Goal: Information Seeking & Learning: Learn about a topic

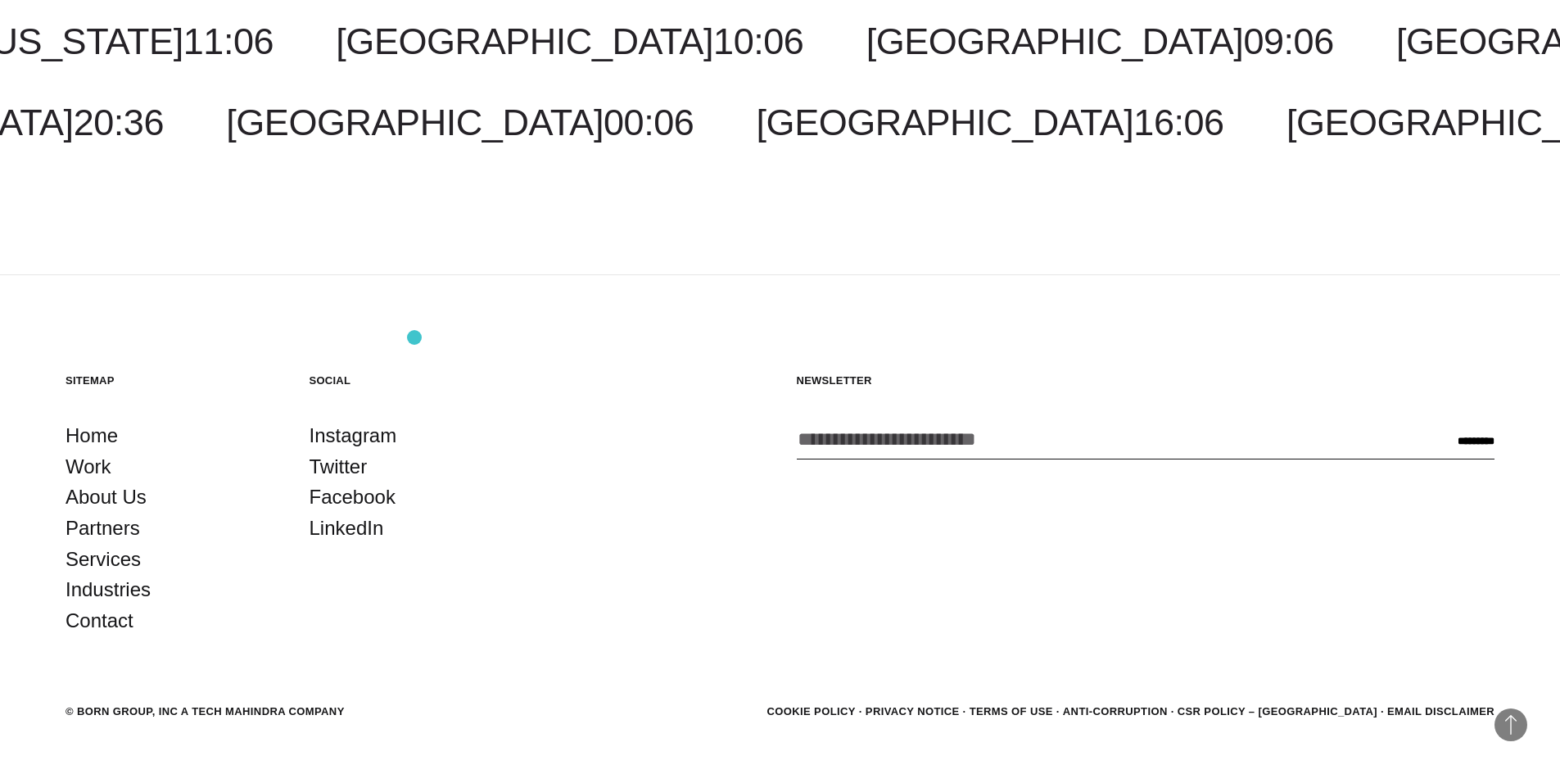
scroll to position [5303, 0]
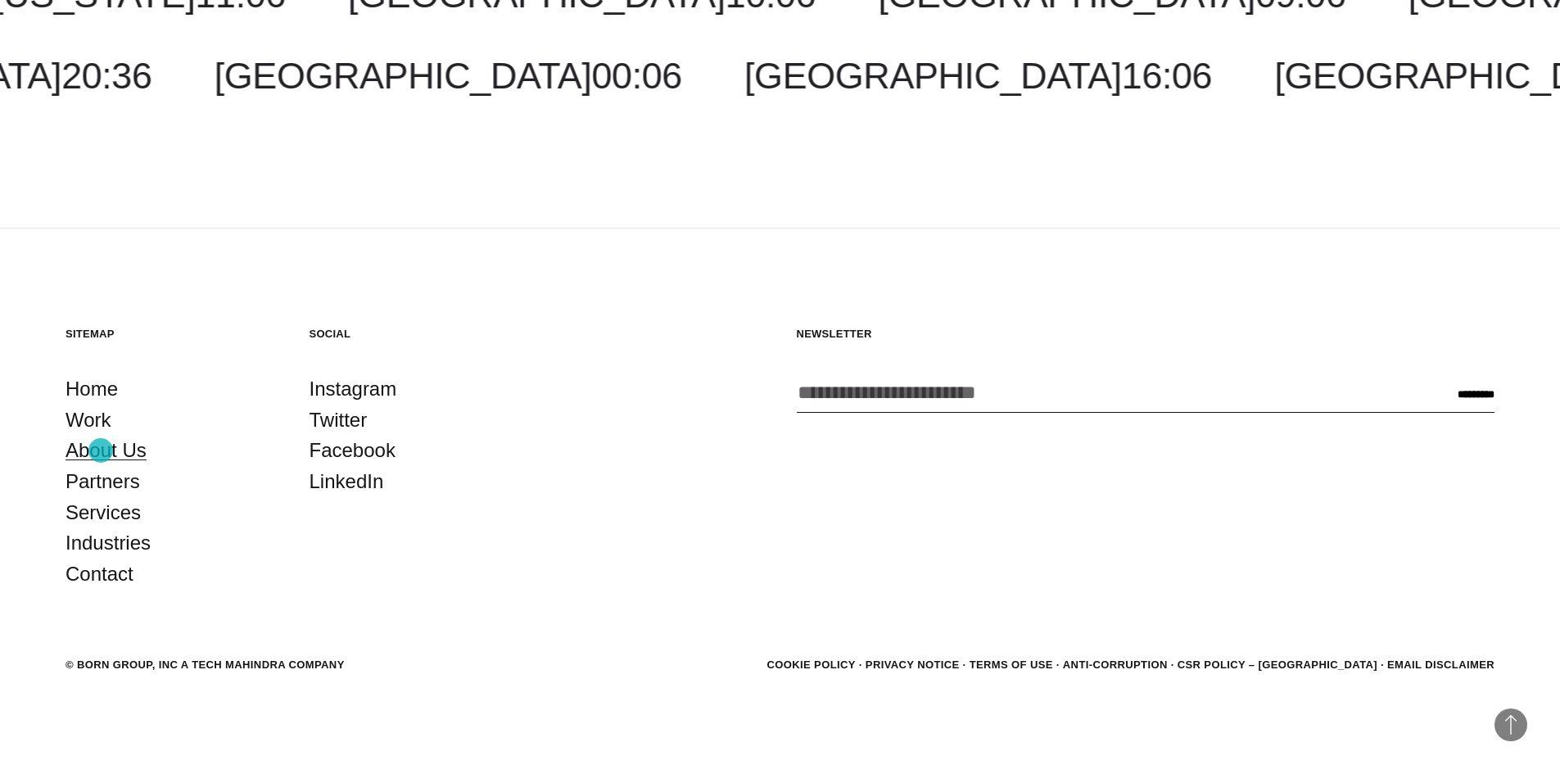
click at [101, 450] on link "About Us" at bounding box center [106, 450] width 81 height 31
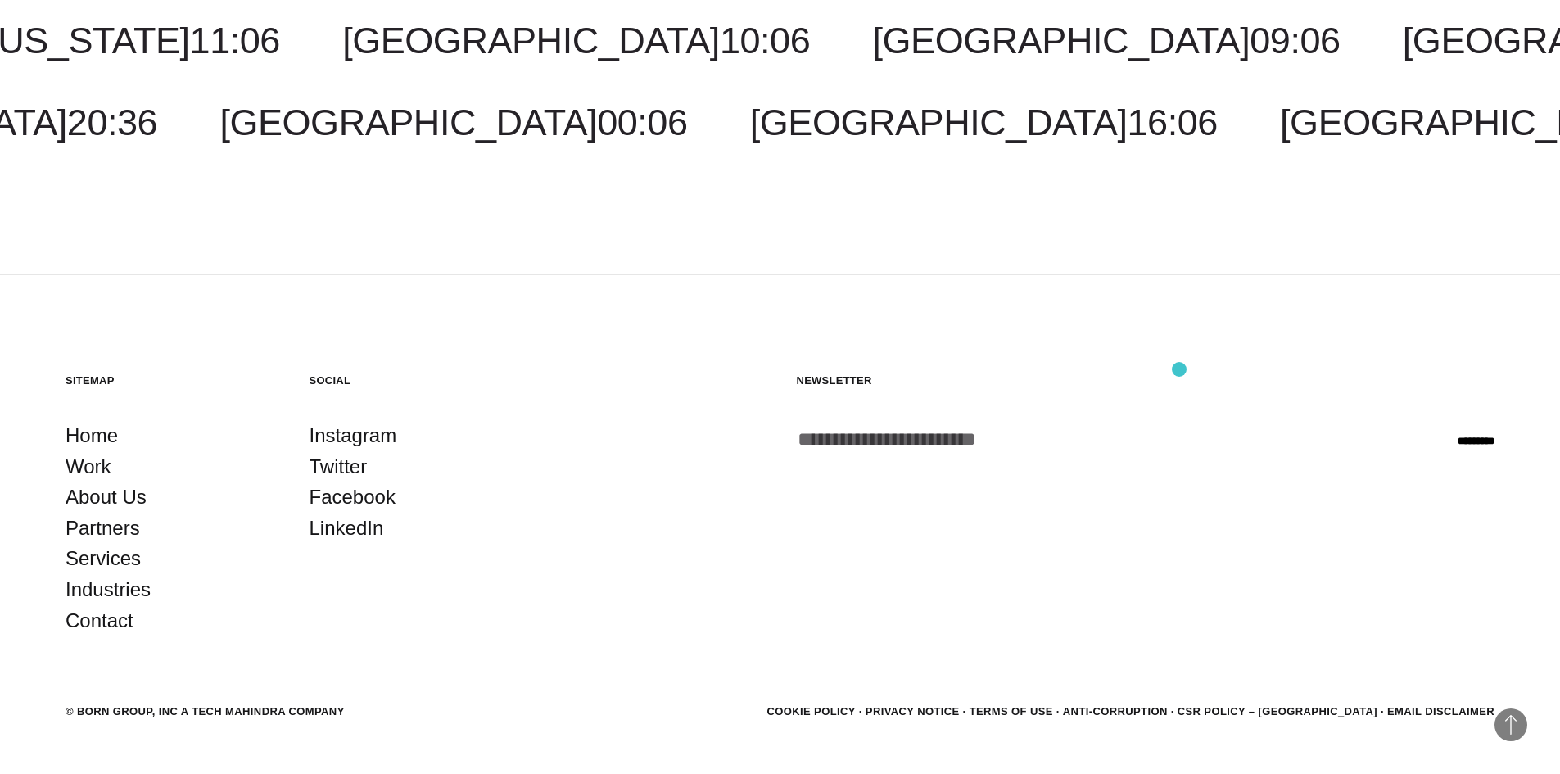
scroll to position [6294, 0]
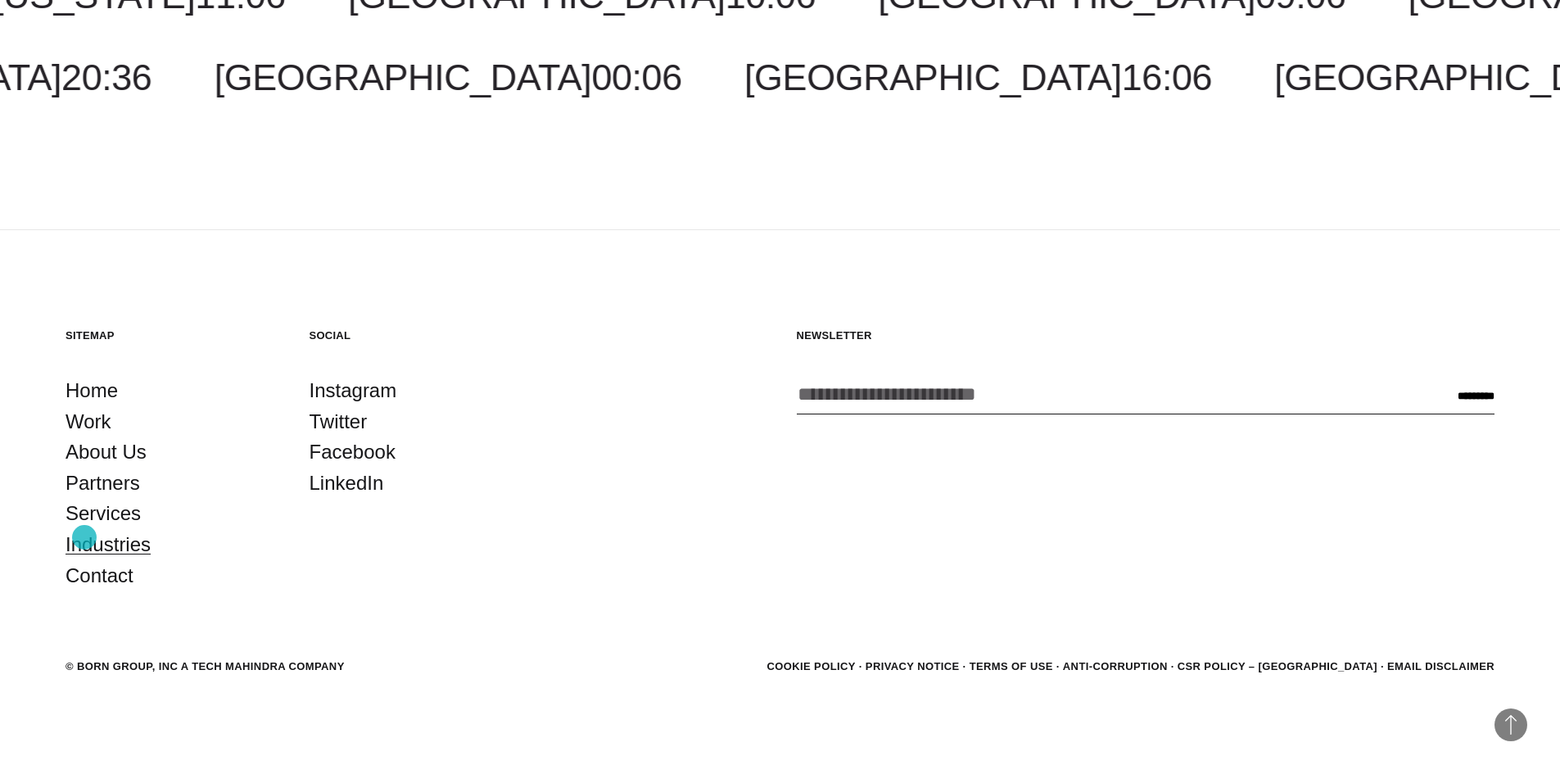
click at [84, 538] on link "Industries" at bounding box center [108, 544] width 85 height 31
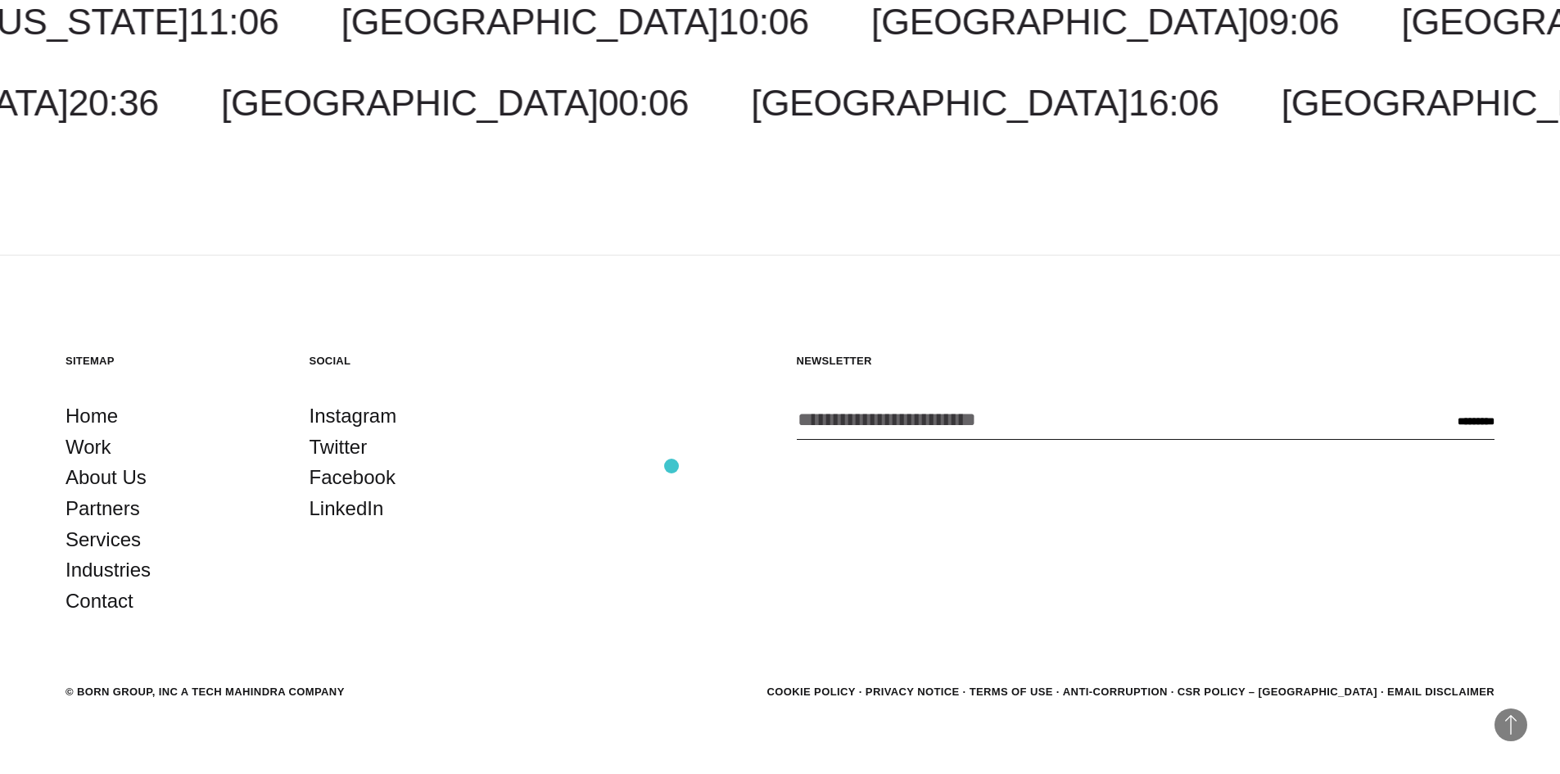
scroll to position [2777, 0]
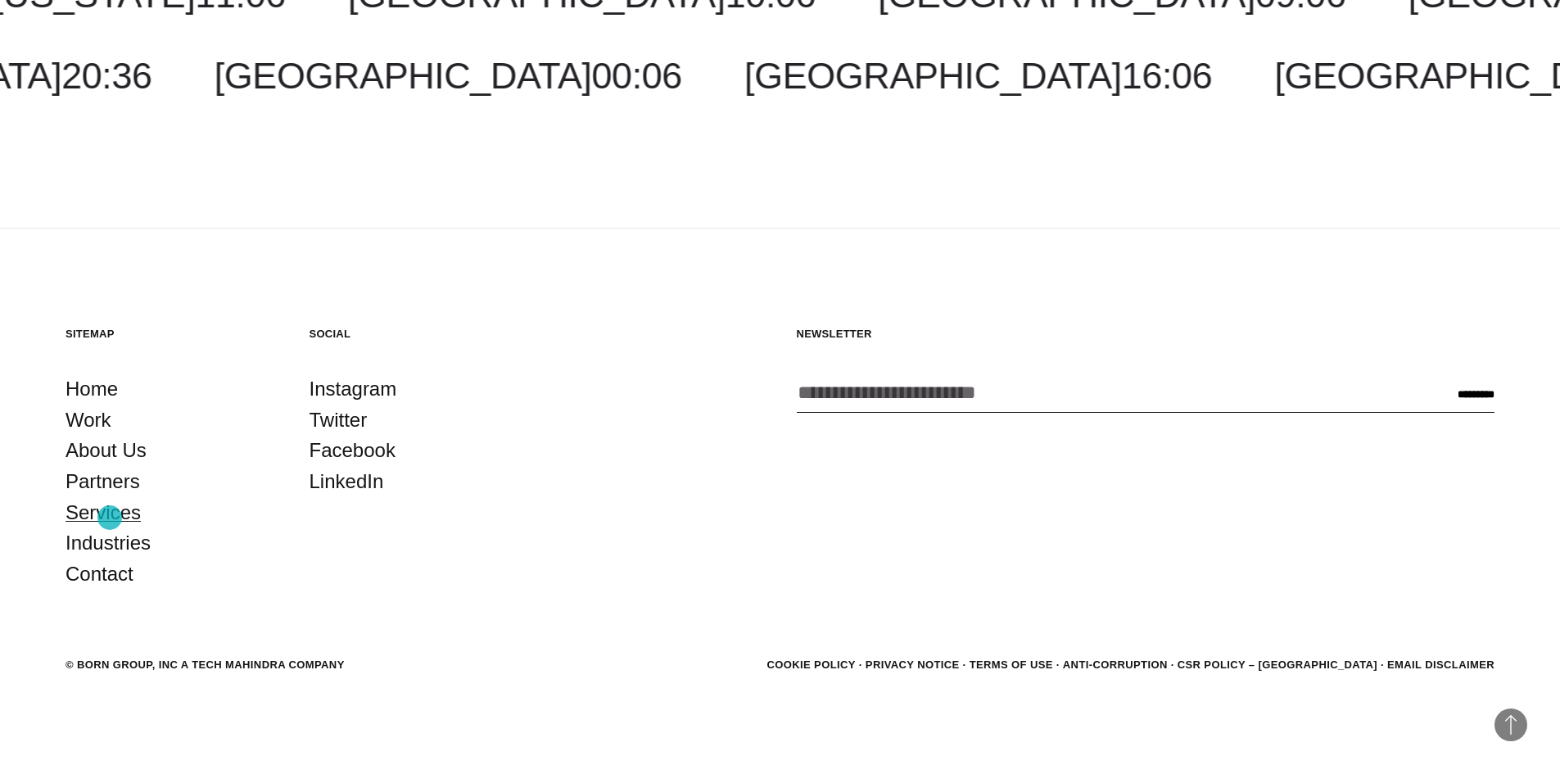
click at [110, 518] on link "Services" at bounding box center [103, 512] width 75 height 31
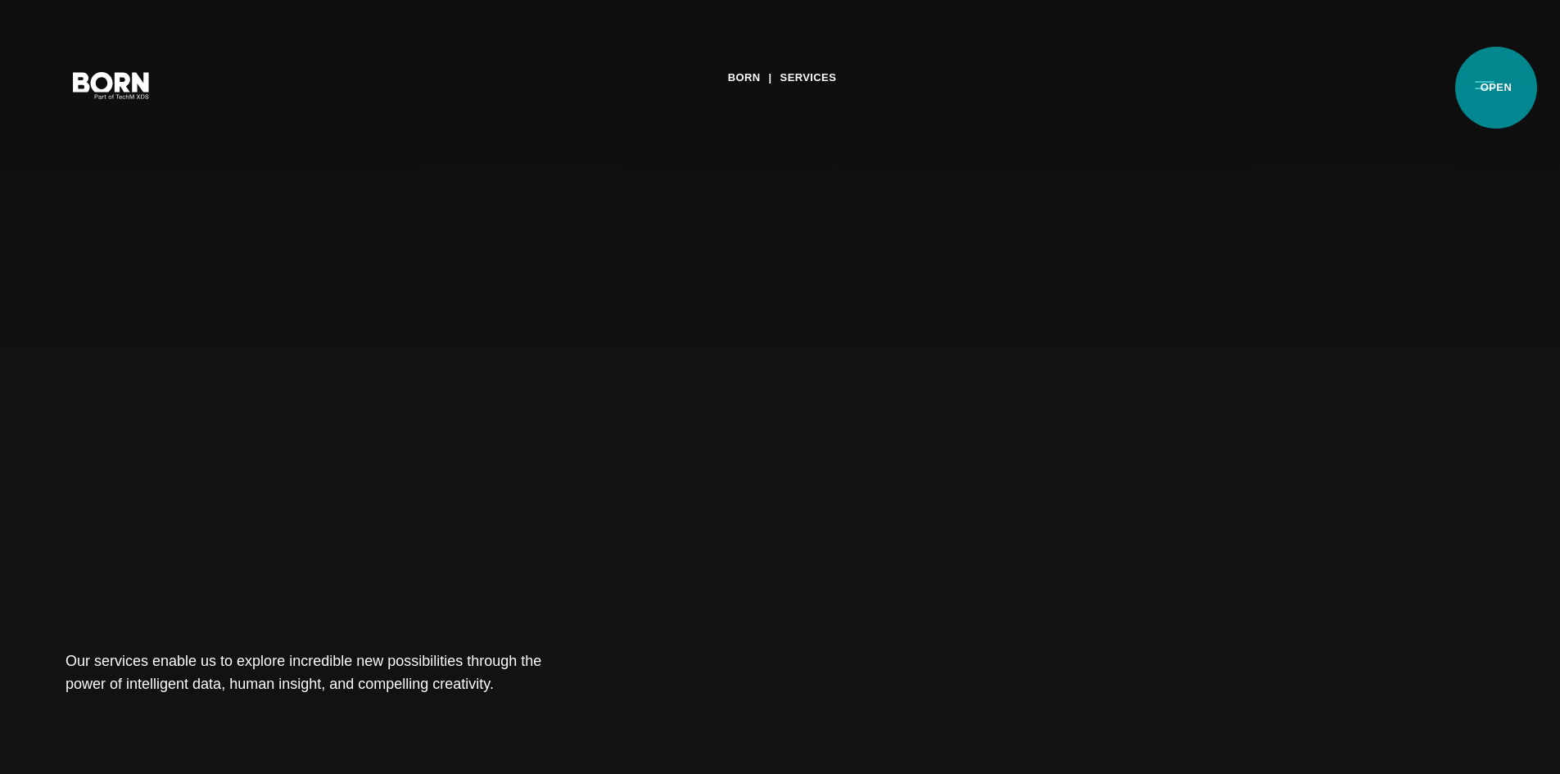
click at [1496, 88] on button "Primary Menu" at bounding box center [1484, 84] width 39 height 34
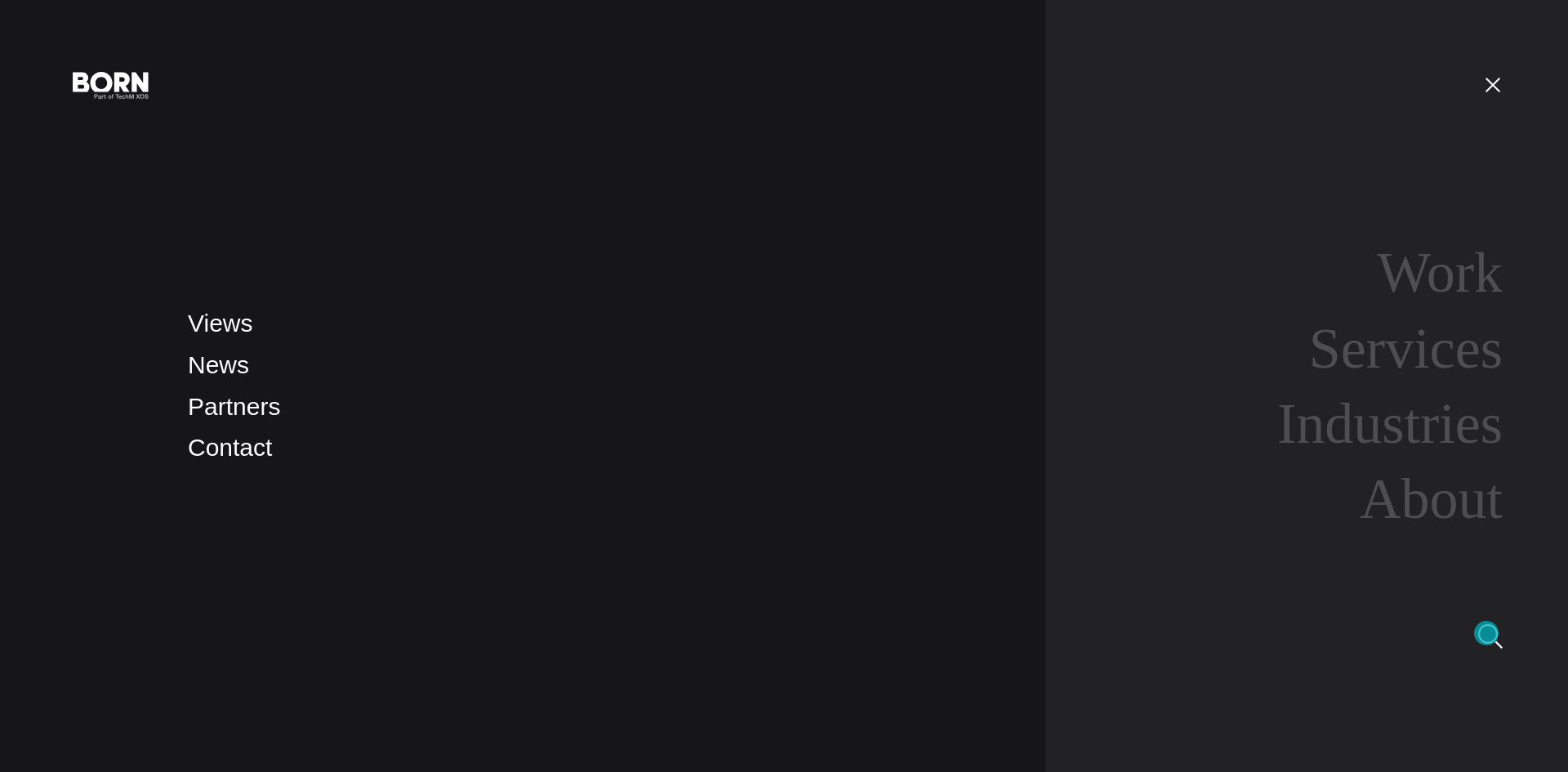
click at [1486, 633] on img at bounding box center [1490, 636] width 25 height 25
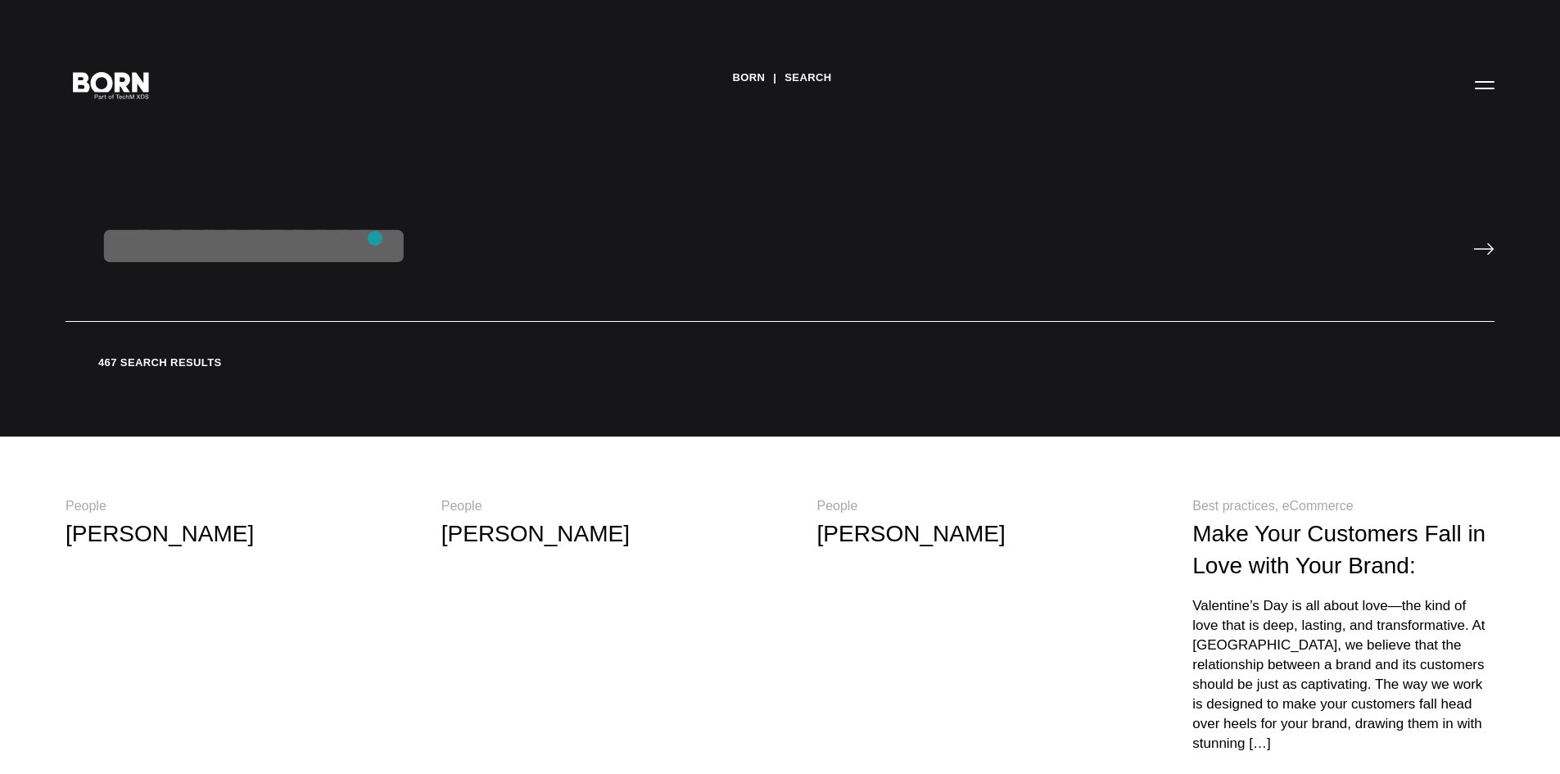
click at [375, 238] on input "text" at bounding box center [780, 267] width 1429 height 109
type input "********"
click at [1473, 242] on input "image" at bounding box center [1483, 248] width 21 height 13
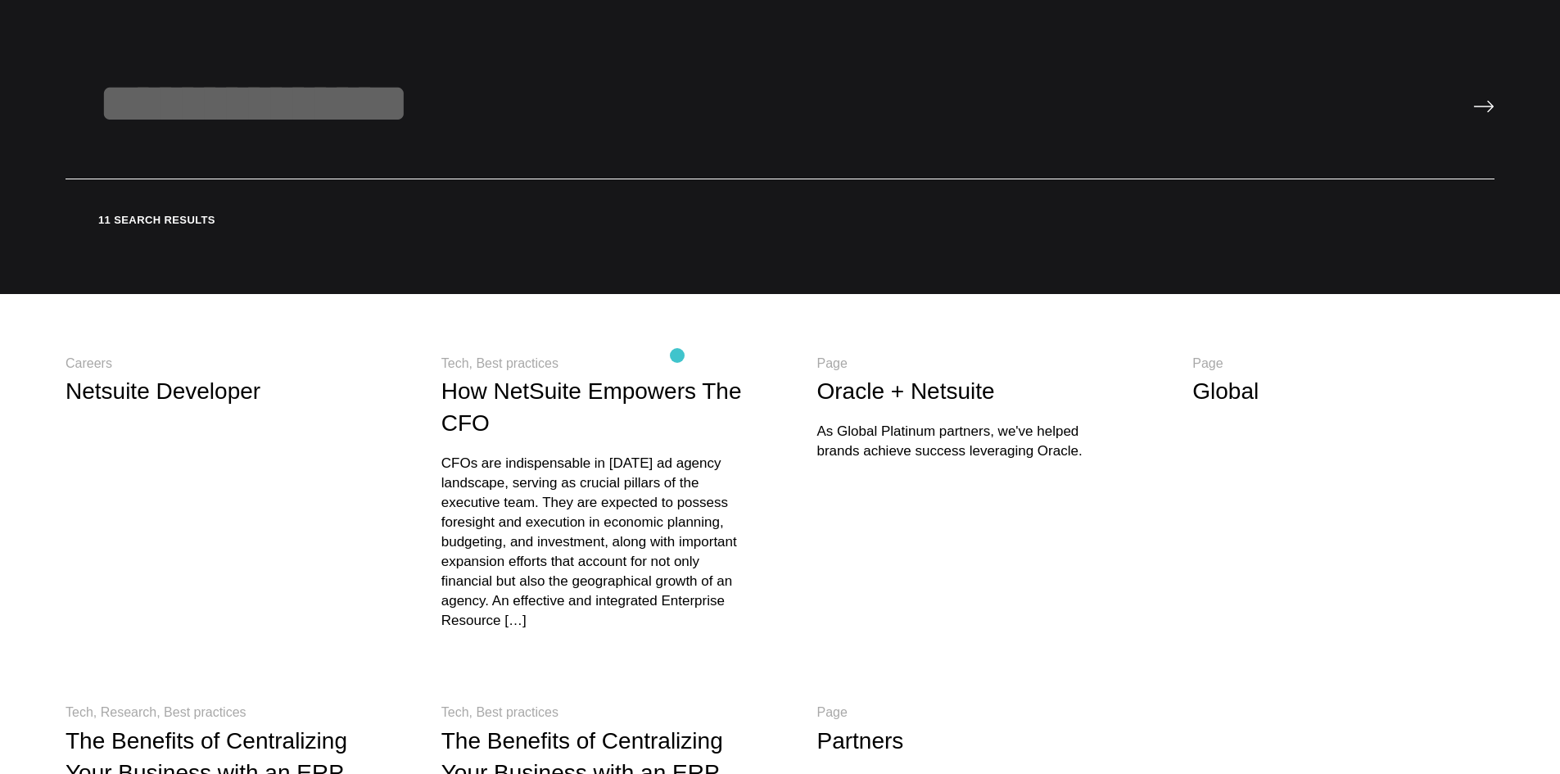
scroll to position [409, 0]
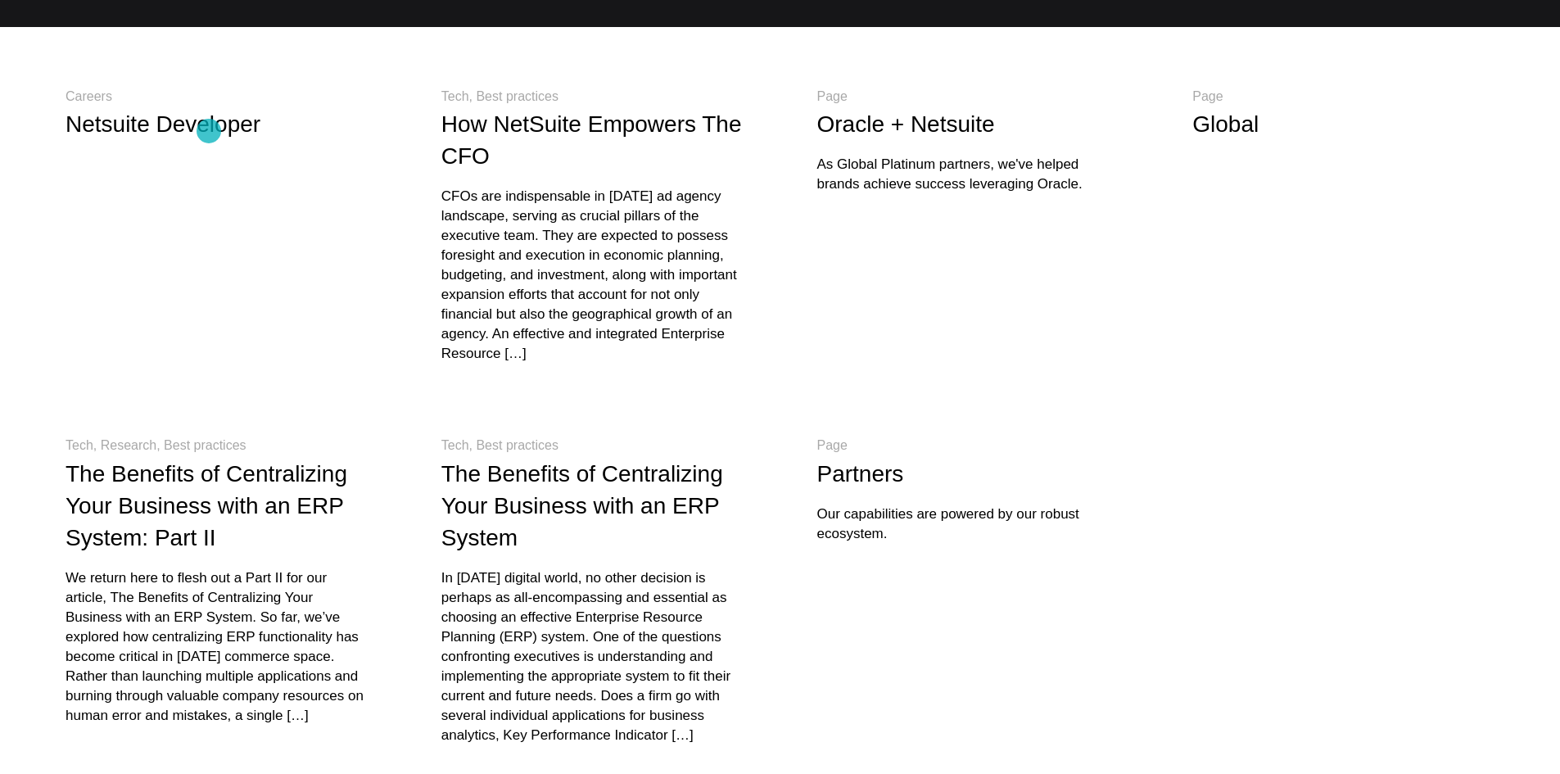
click at [208, 130] on link "Netsuite Developer" at bounding box center [163, 123] width 195 height 25
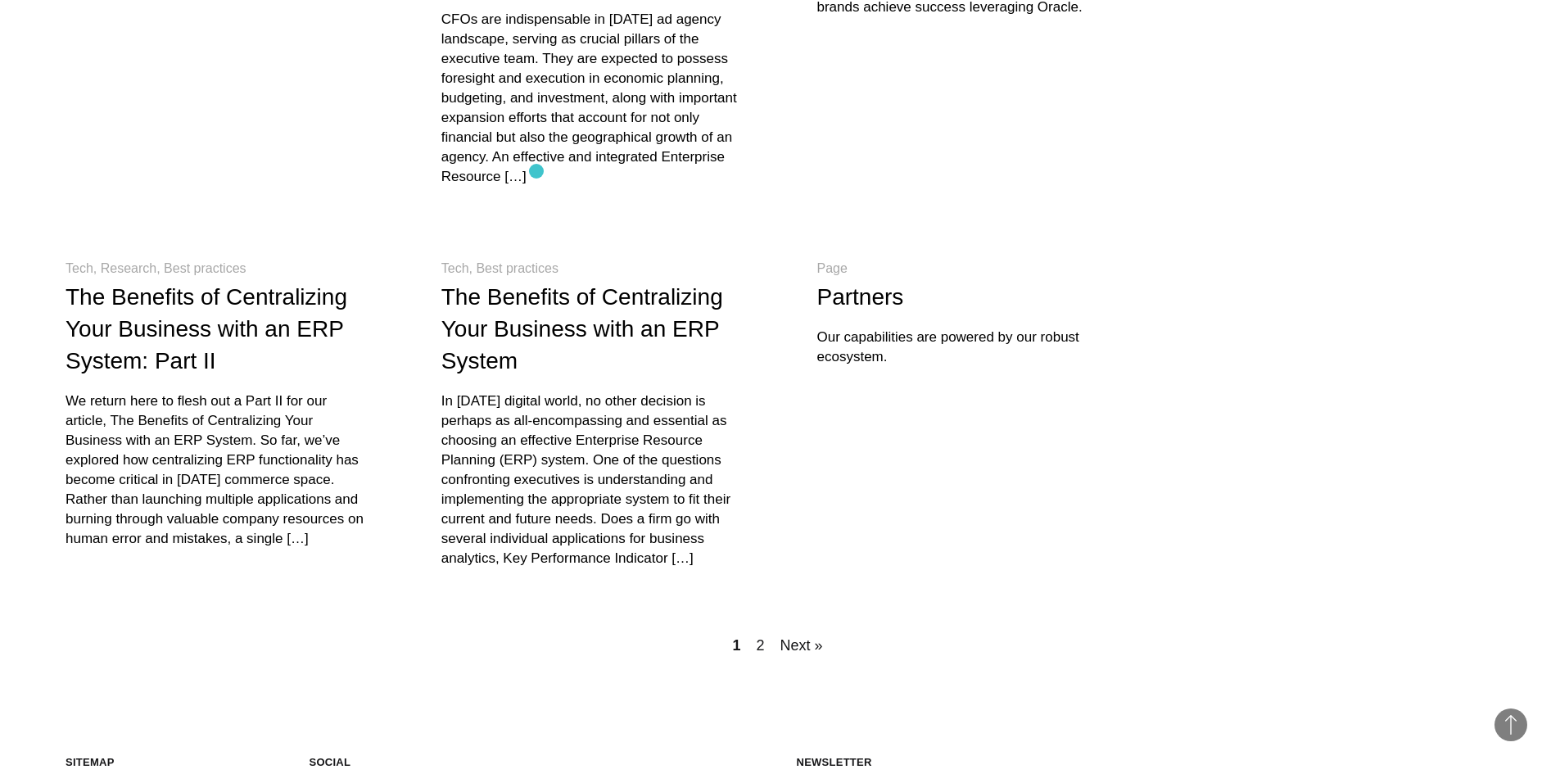
scroll to position [571, 0]
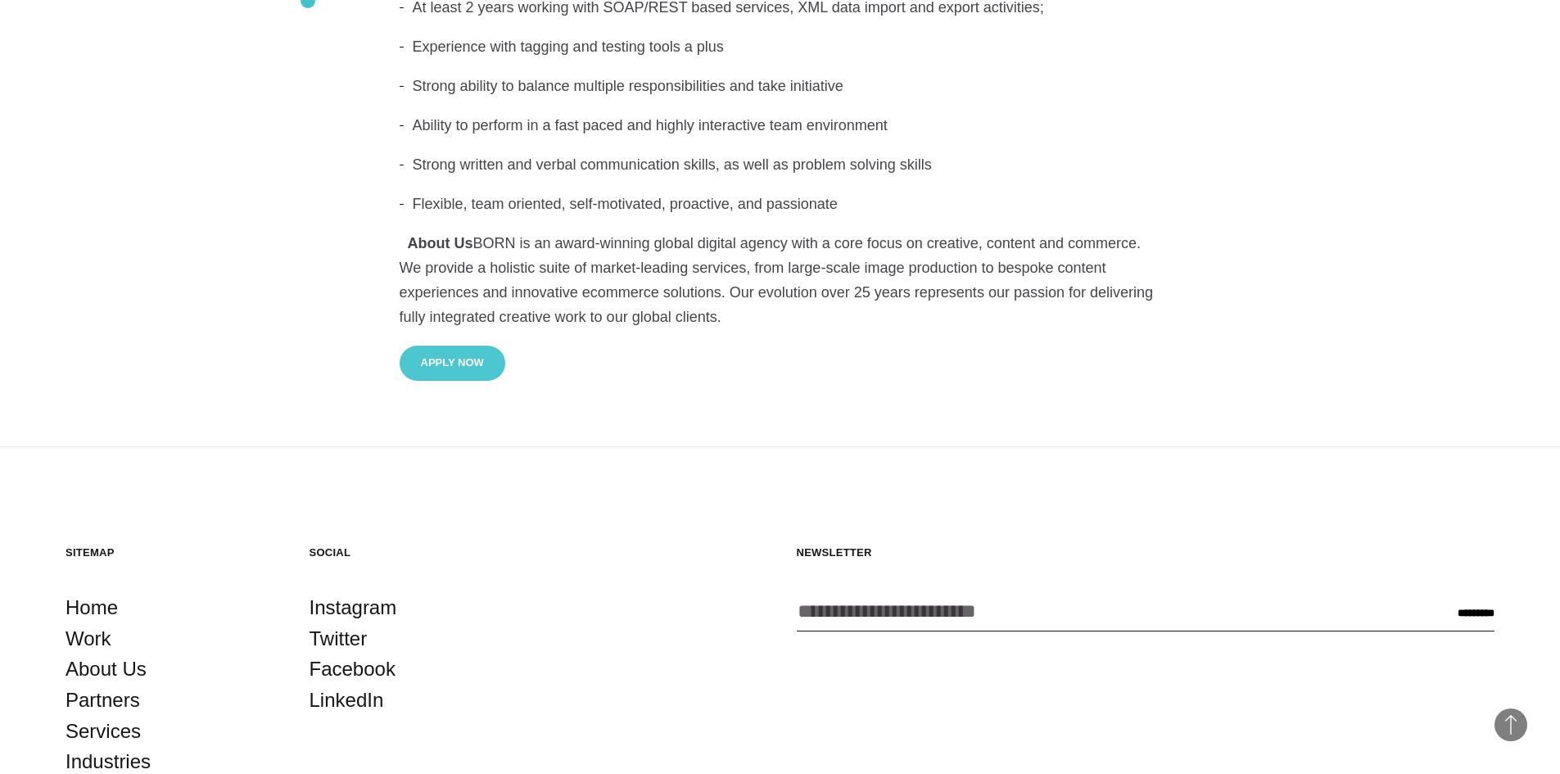
scroll to position [1688, 0]
